Goal: Information Seeking & Learning: Learn about a topic

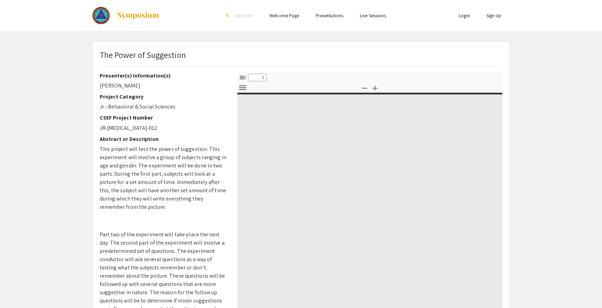
select select "custom"
type input "0"
select select "custom"
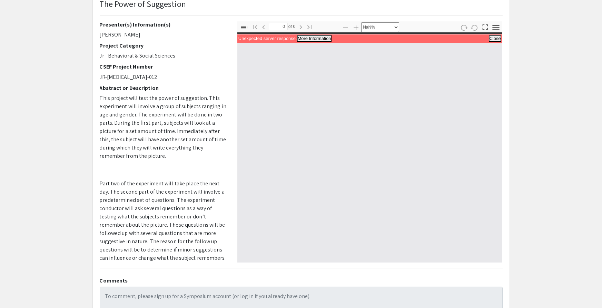
scroll to position [52, 0]
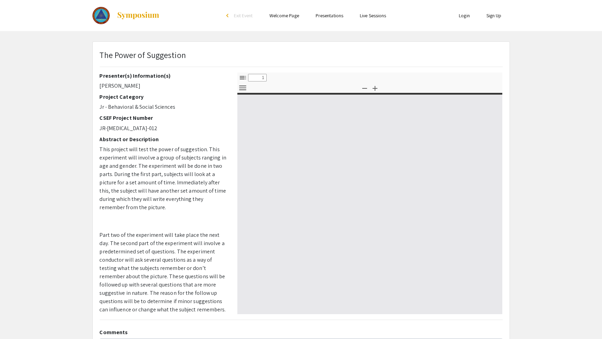
select select "custom"
type input "0"
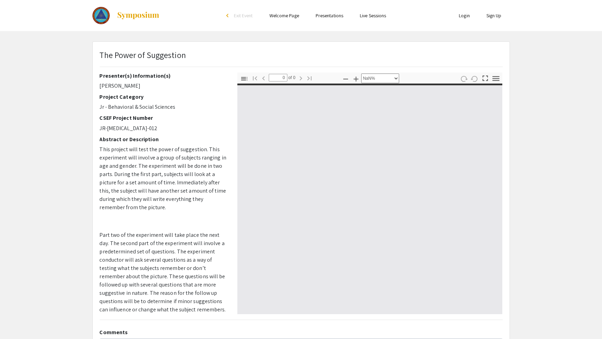
select select "auto"
type input "1"
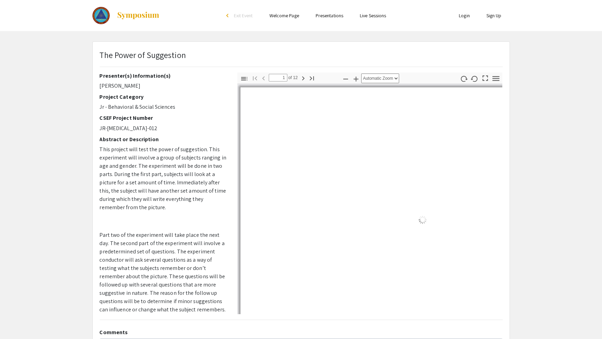
select select "auto"
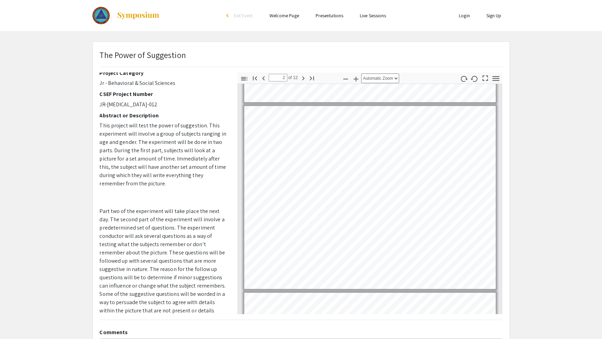
scroll to position [174, 0]
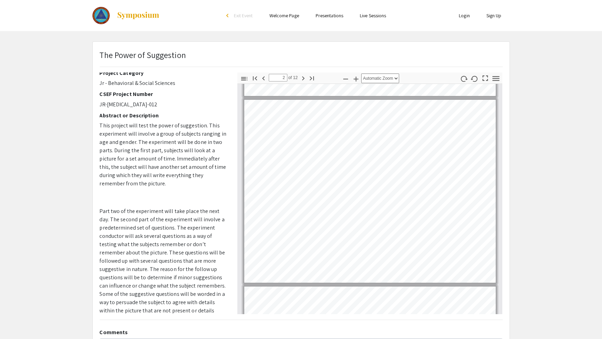
type input "1"
